Goal: Task Accomplishment & Management: Use online tool/utility

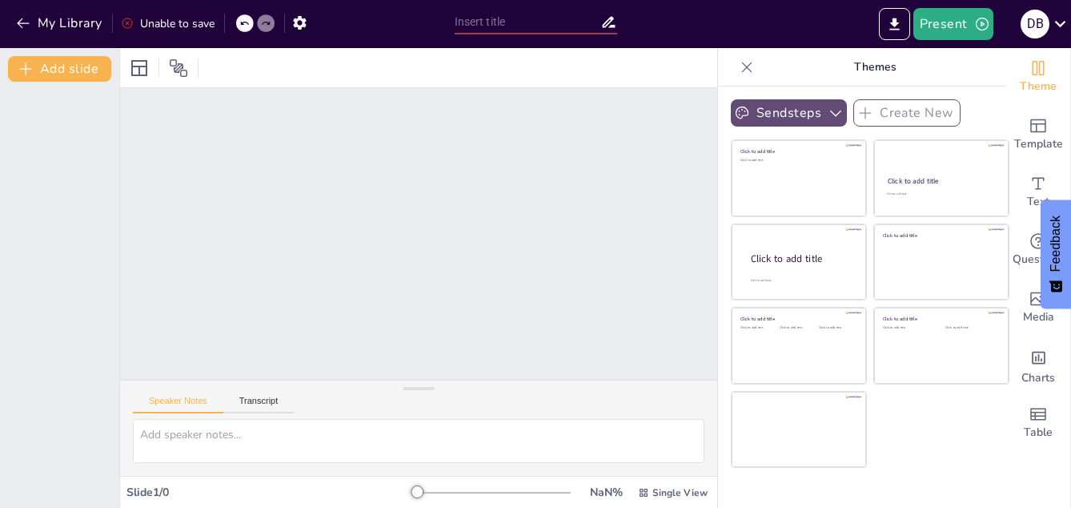
click at [828, 115] on icon "button" at bounding box center [836, 113] width 16 height 16
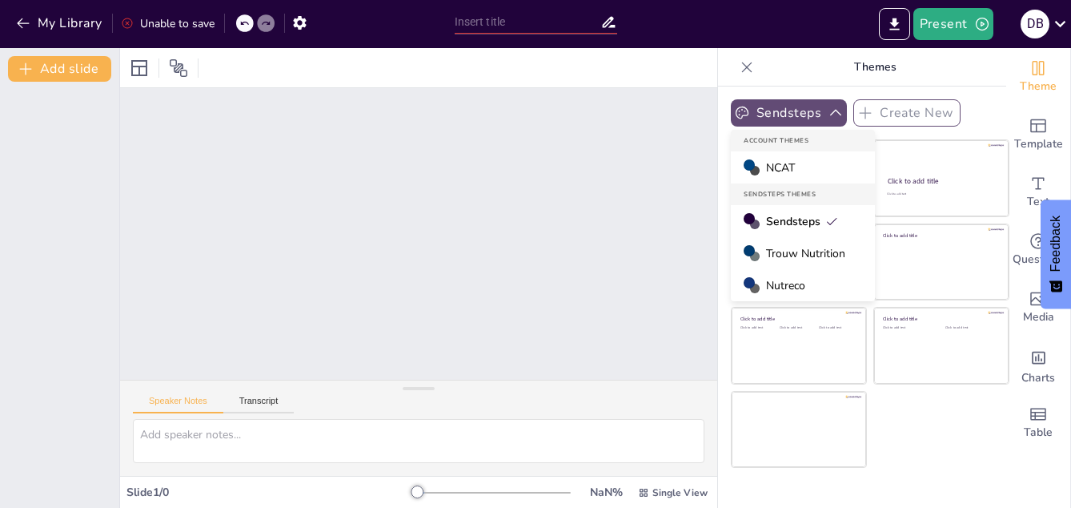
click at [828, 115] on icon "button" at bounding box center [836, 113] width 16 height 16
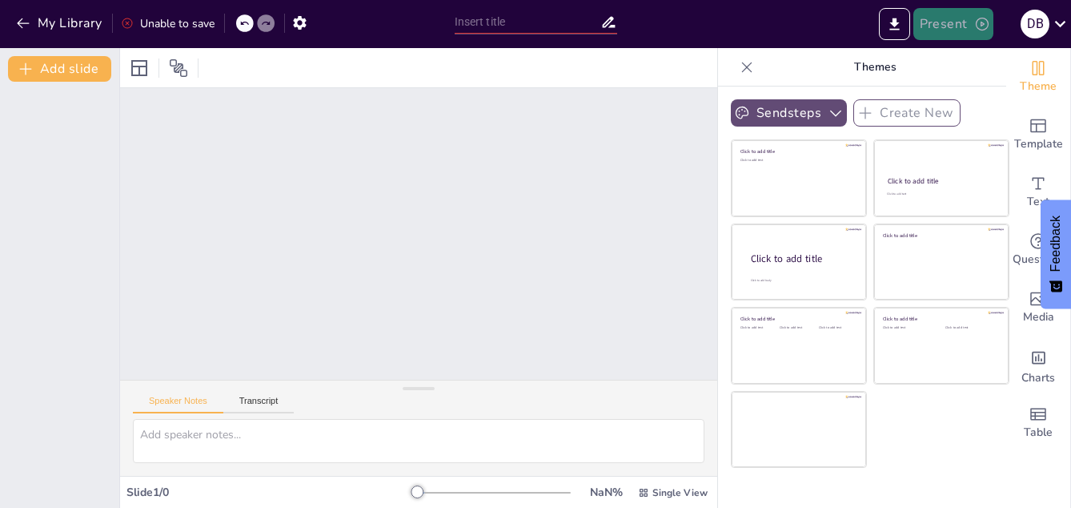
click at [971, 23] on button "Present" at bounding box center [953, 24] width 80 height 32
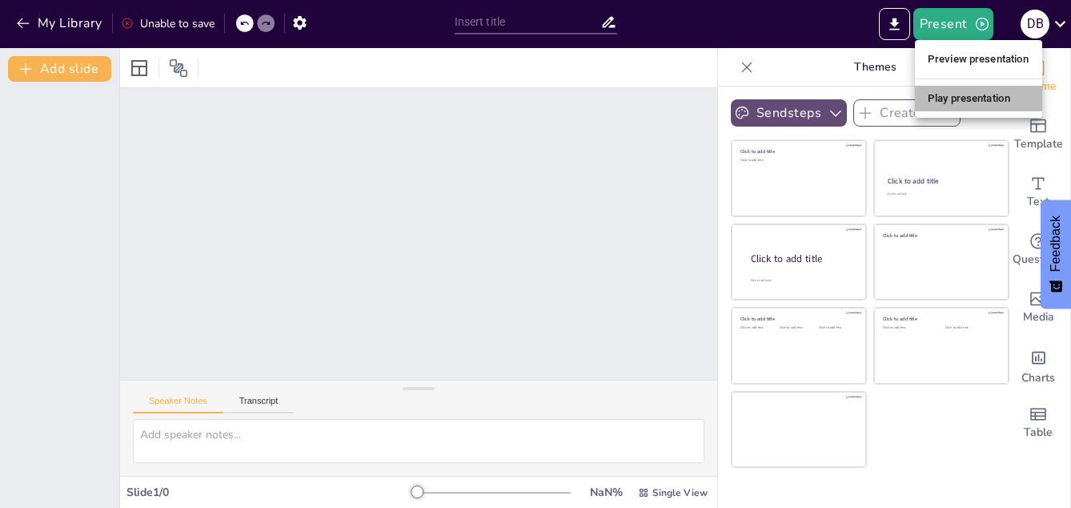
click at [972, 94] on li "Play presentation" at bounding box center [978, 99] width 127 height 26
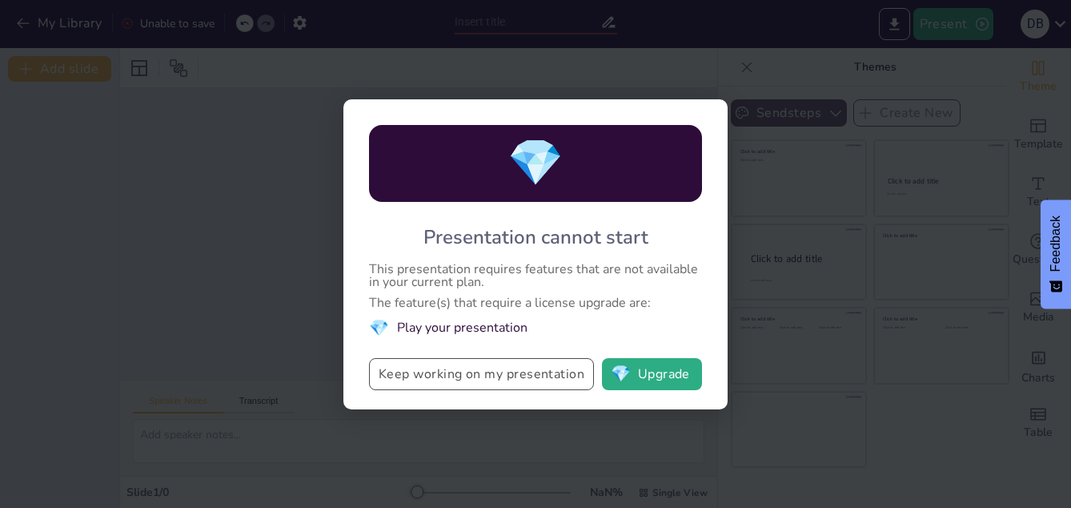
click at [483, 383] on button "Keep working on my presentation" at bounding box center [481, 374] width 225 height 32
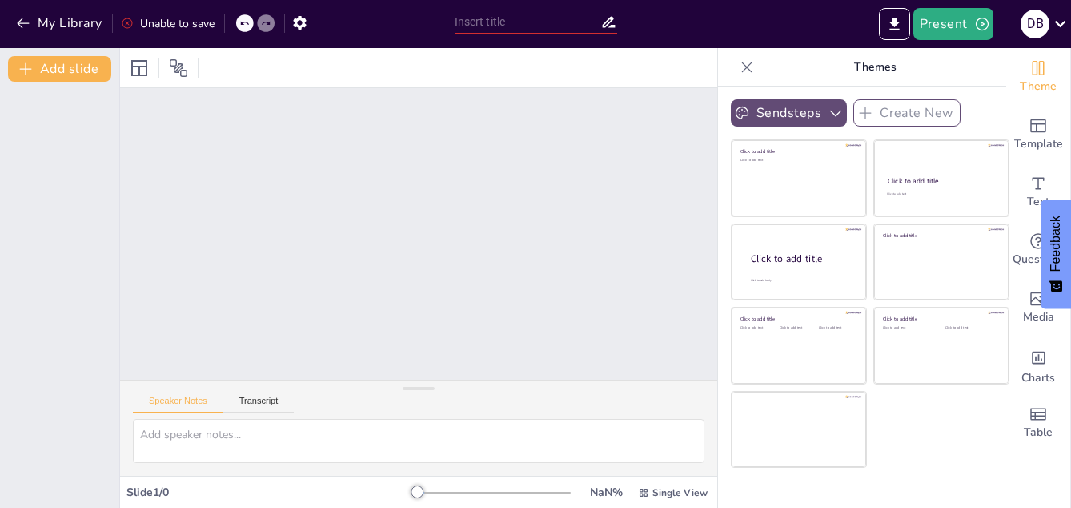
click at [153, 26] on div "Unable to save" at bounding box center [168, 23] width 94 height 15
click at [191, 18] on div "Unable to save" at bounding box center [168, 23] width 94 height 15
click at [244, 22] on icon at bounding box center [244, 24] width 8 height 4
click at [243, 23] on icon at bounding box center [244, 24] width 8 height 4
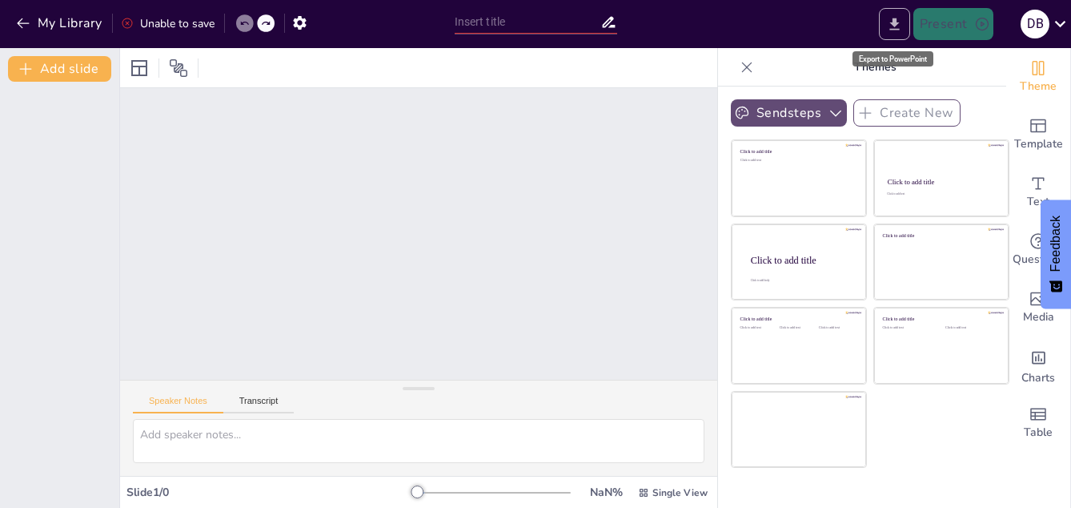
click at [885, 28] on button "Export to PowerPoint" at bounding box center [894, 24] width 31 height 32
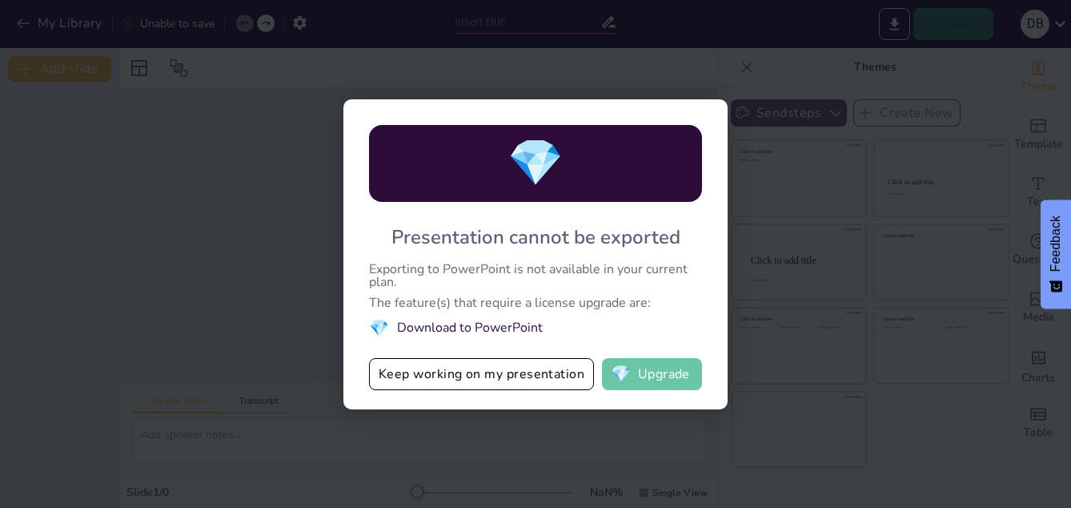
click at [646, 379] on button "💎 Upgrade" at bounding box center [652, 374] width 100 height 32
